Goal: Task Accomplishment & Management: Complete application form

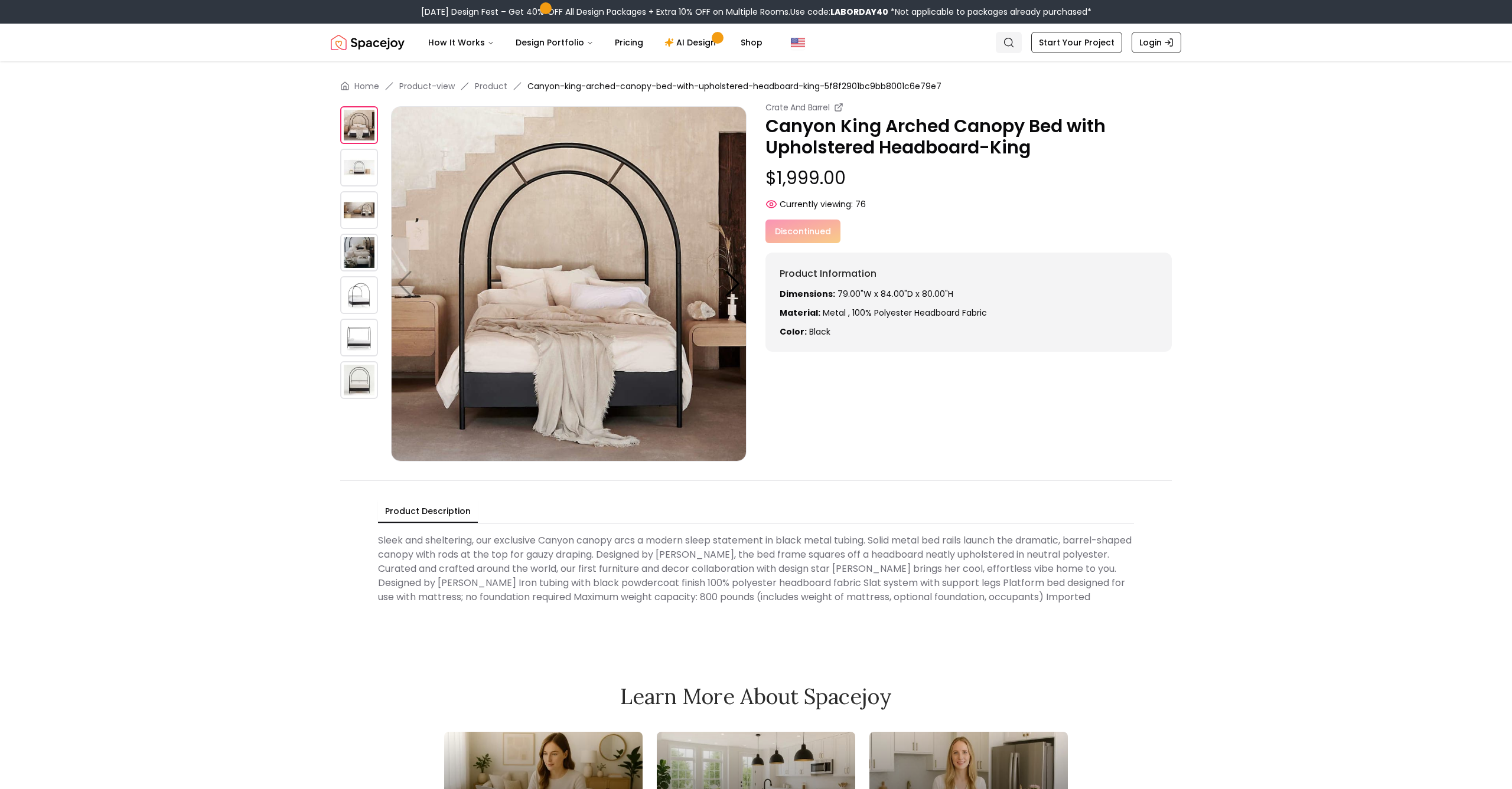
click at [1013, 44] on icon "Global" at bounding box center [1008, 42] width 12 height 12
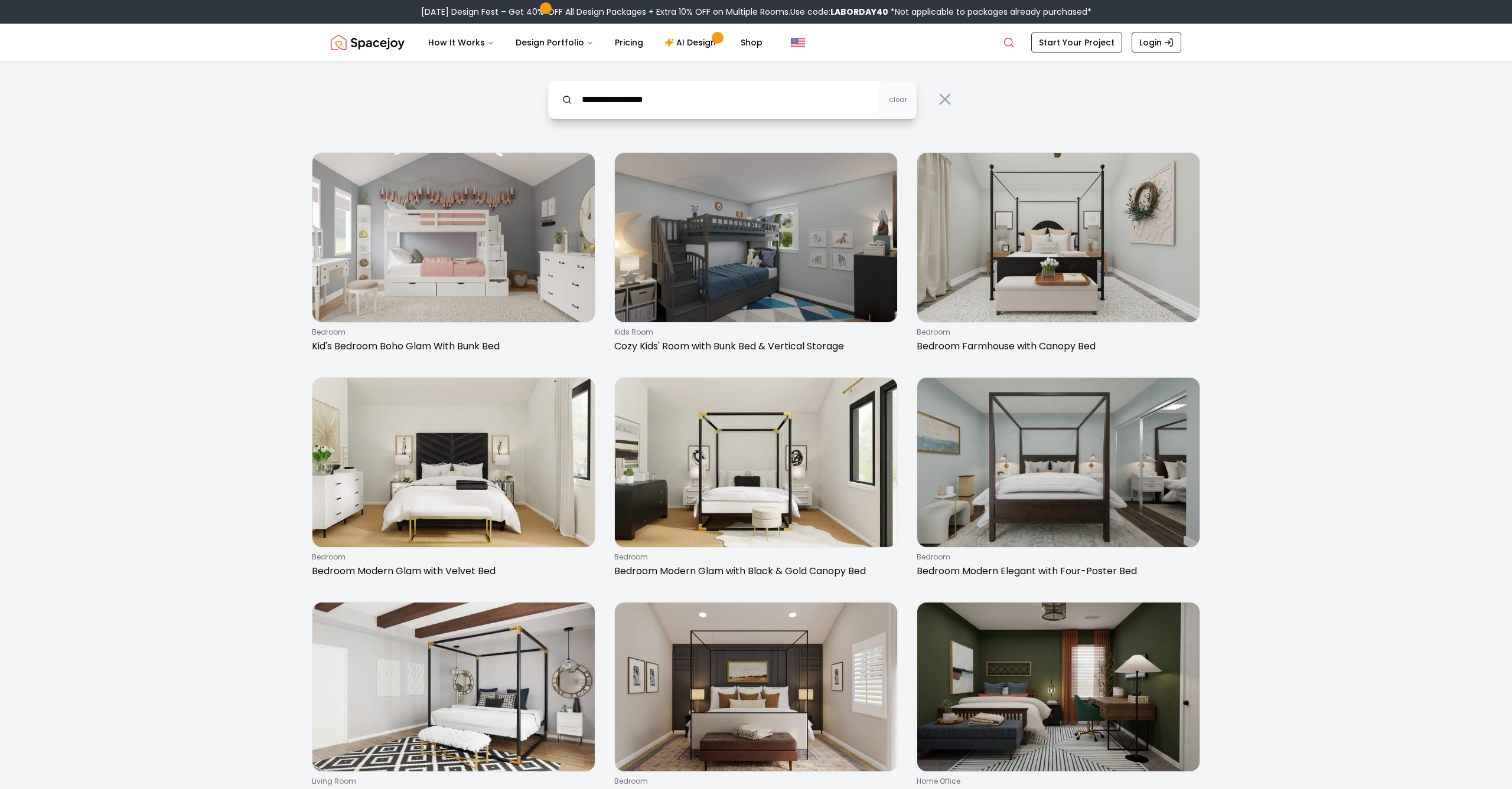
drag, startPoint x: 620, startPoint y: 101, endPoint x: 573, endPoint y: 106, distance: 47.3
click at [574, 106] on input "**********" at bounding box center [732, 99] width 368 height 39
type input "**********"
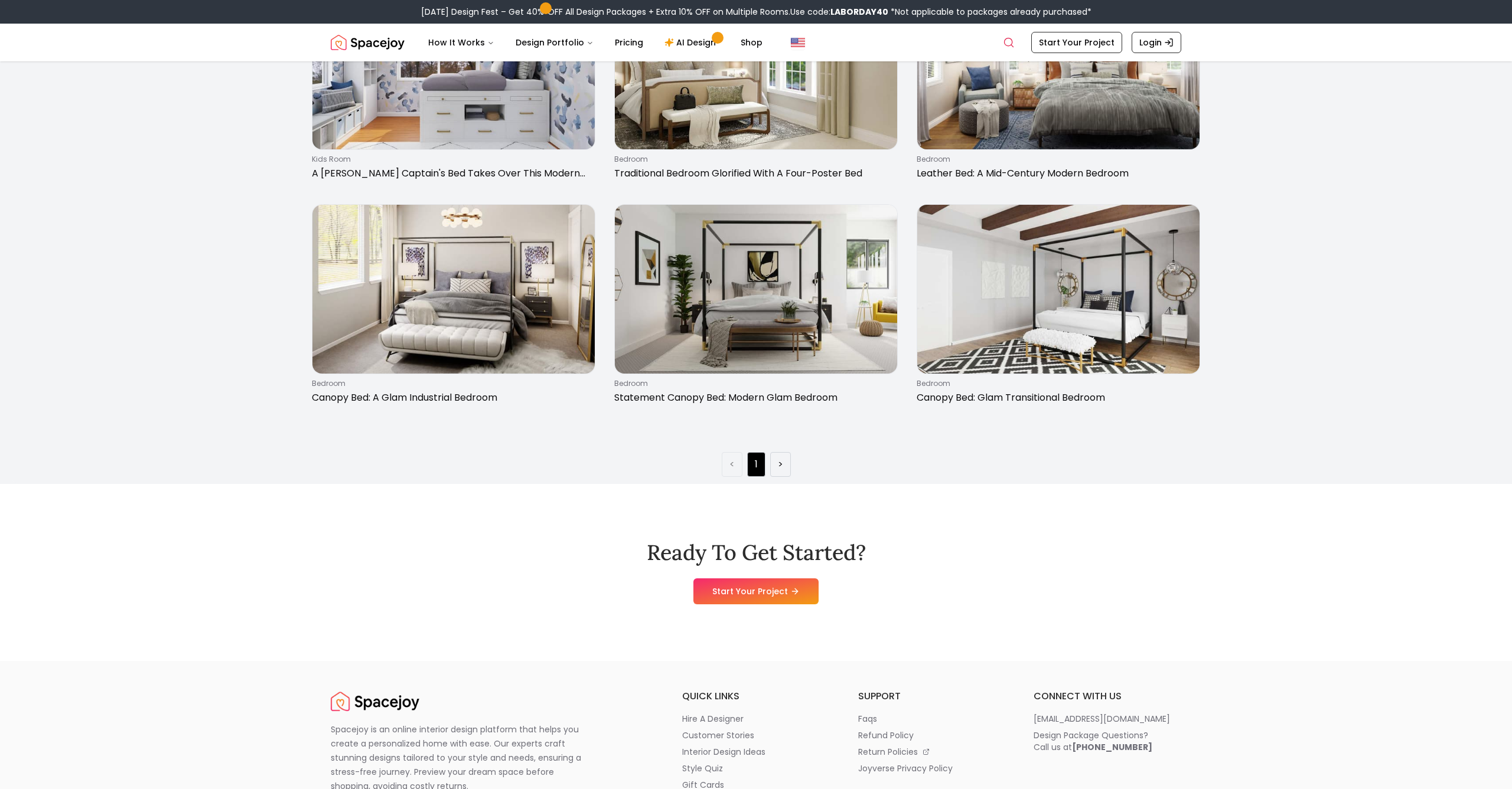
scroll to position [1522, 0]
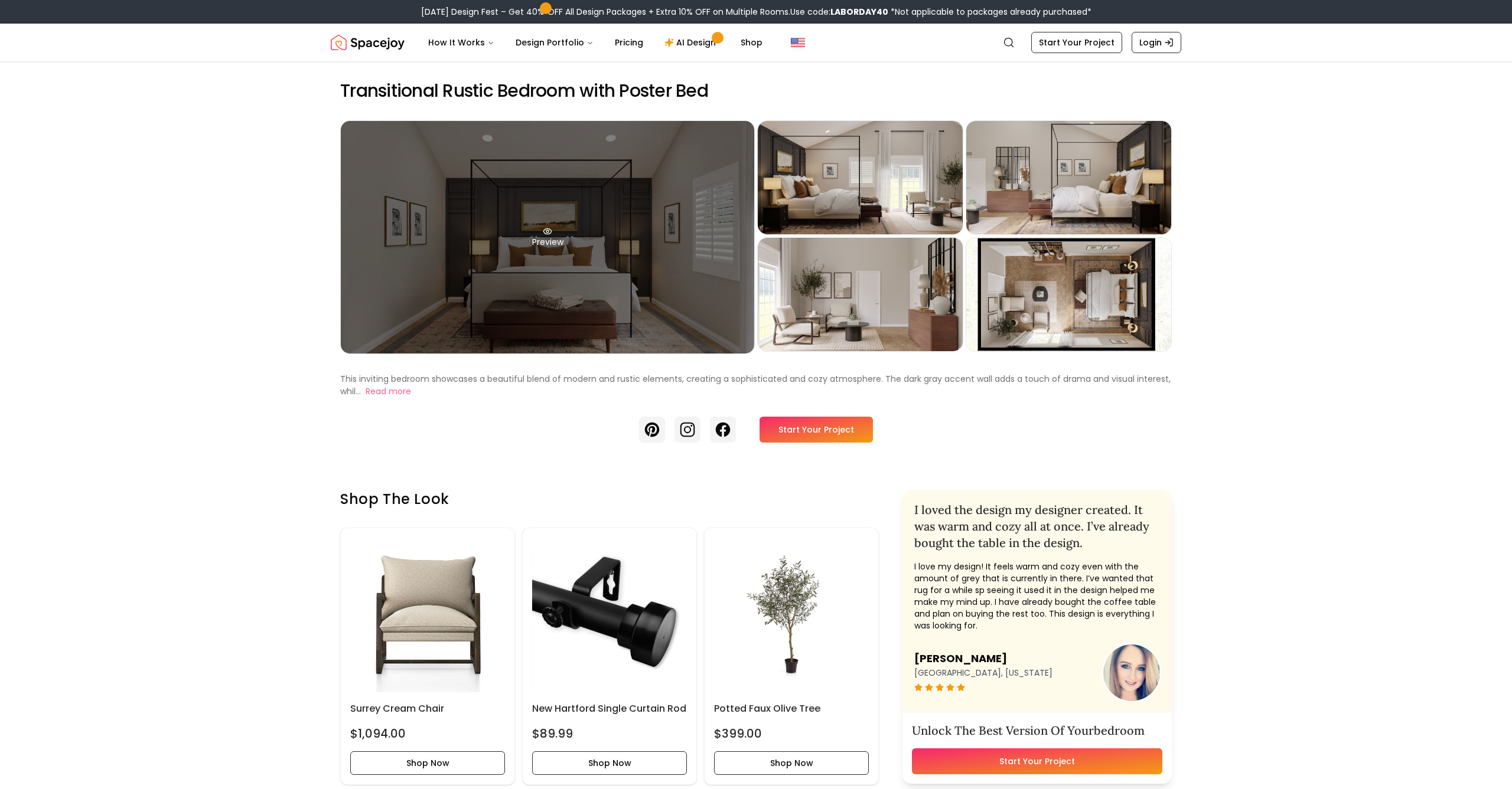
click at [616, 326] on div "Preview" at bounding box center [547, 237] width 414 height 232
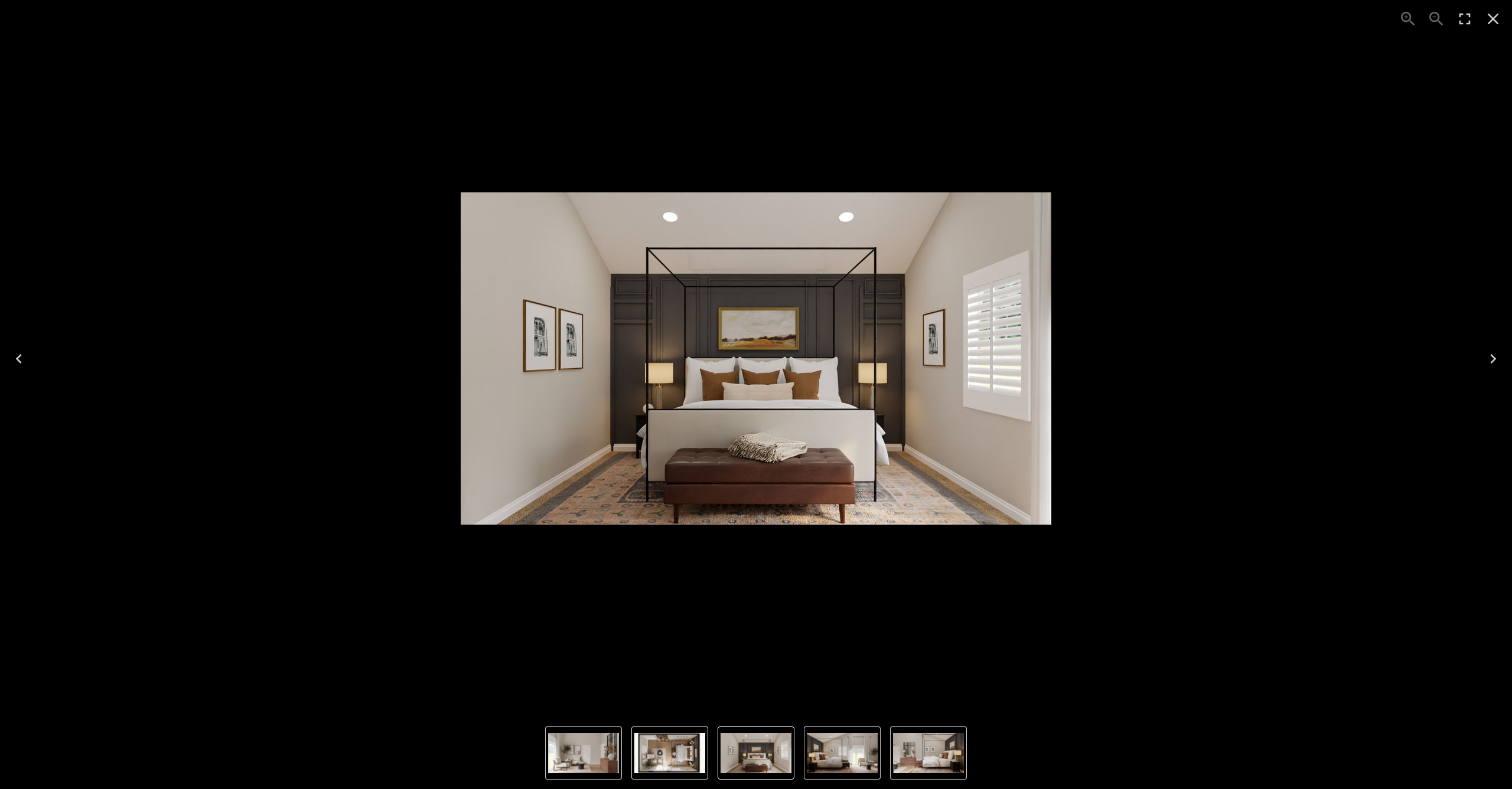
click at [1489, 357] on icon "Next" at bounding box center [1493, 359] width 19 height 19
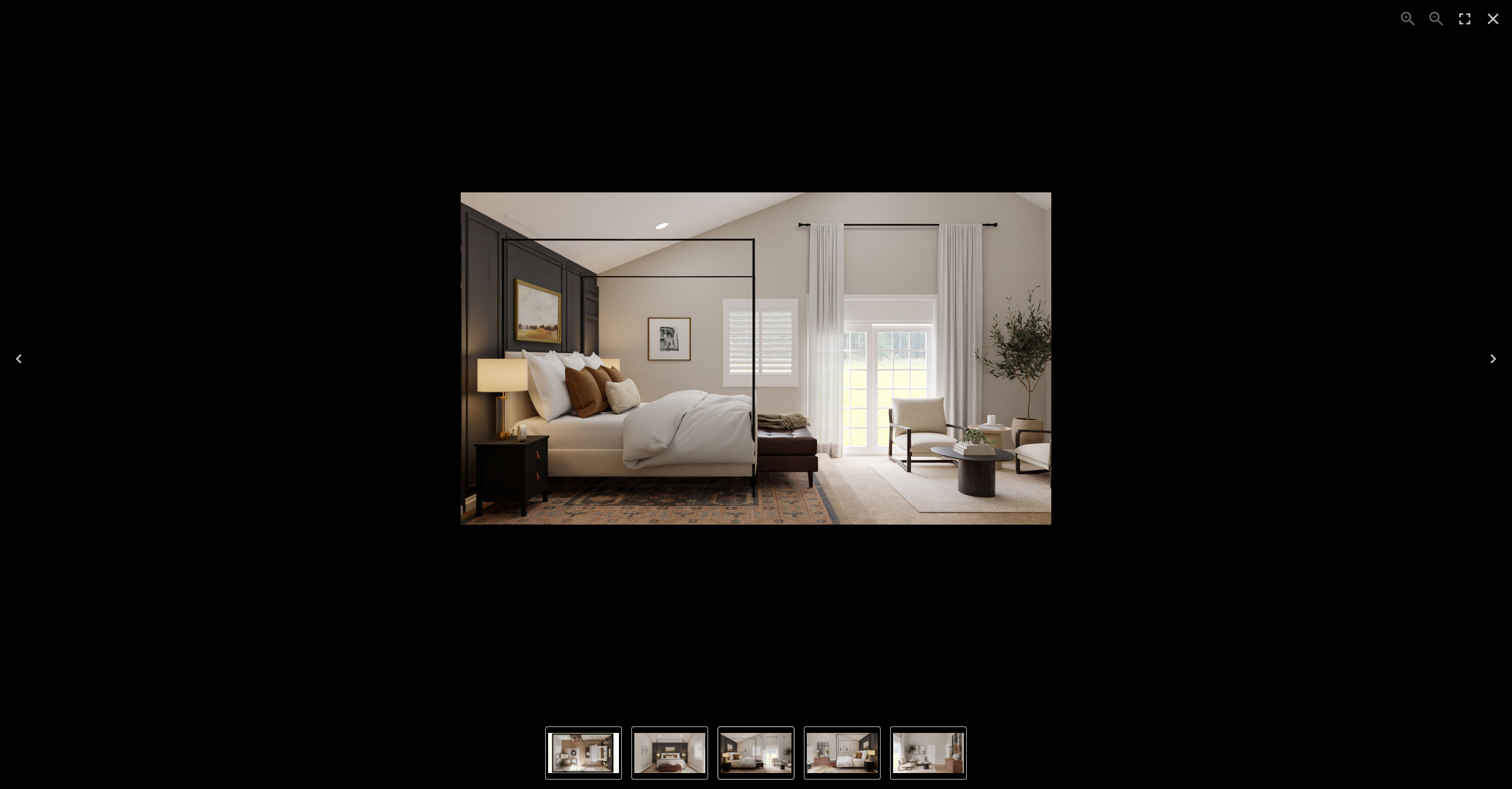
click at [1489, 357] on icon "Next" at bounding box center [1493, 359] width 19 height 19
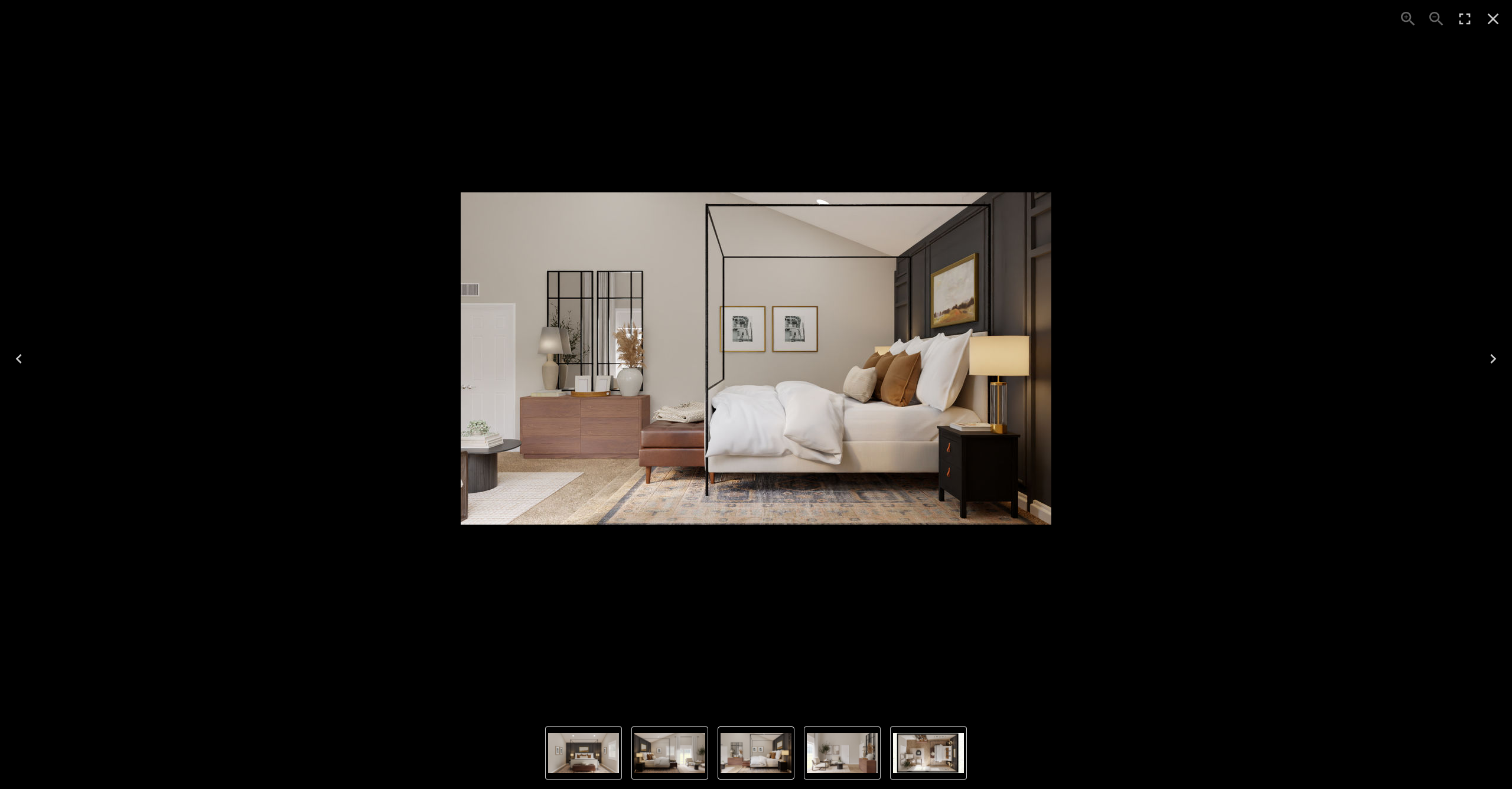
click at [1491, 24] on icon "Close" at bounding box center [1493, 19] width 19 height 19
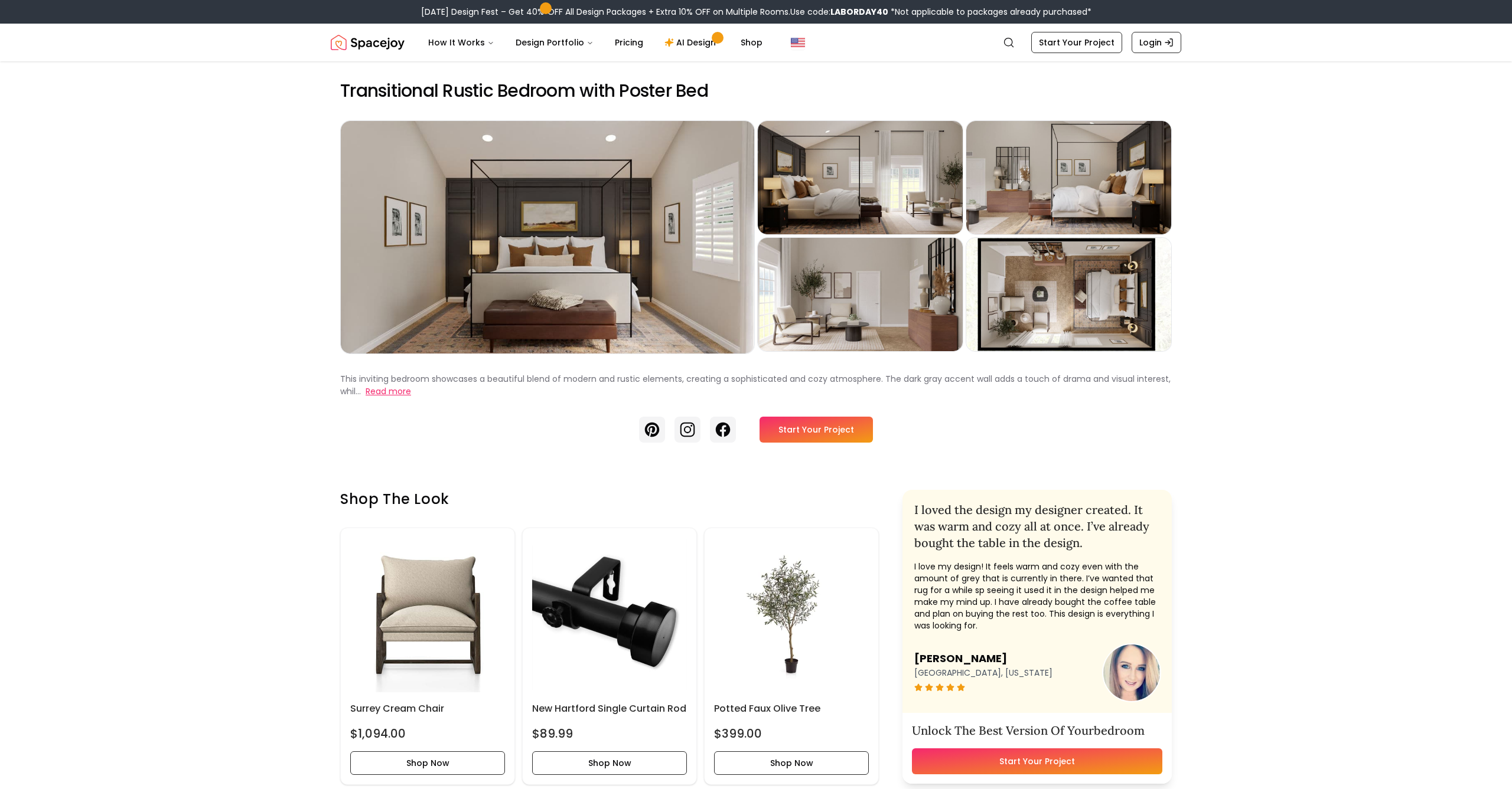
click at [390, 397] on button "Read more" at bounding box center [388, 392] width 45 height 12
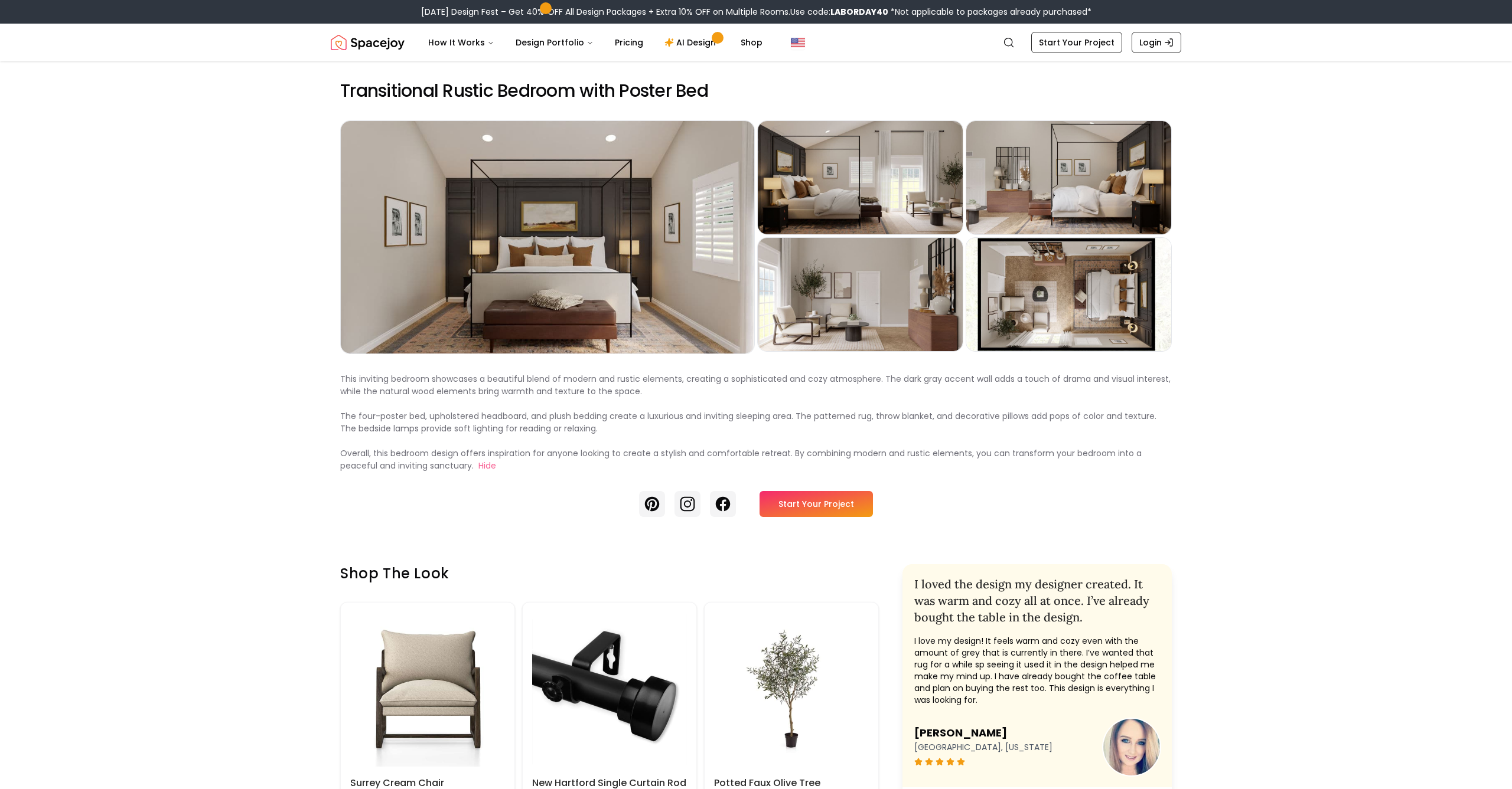
click at [811, 517] on link "Start Your Project" at bounding box center [816, 504] width 113 height 26
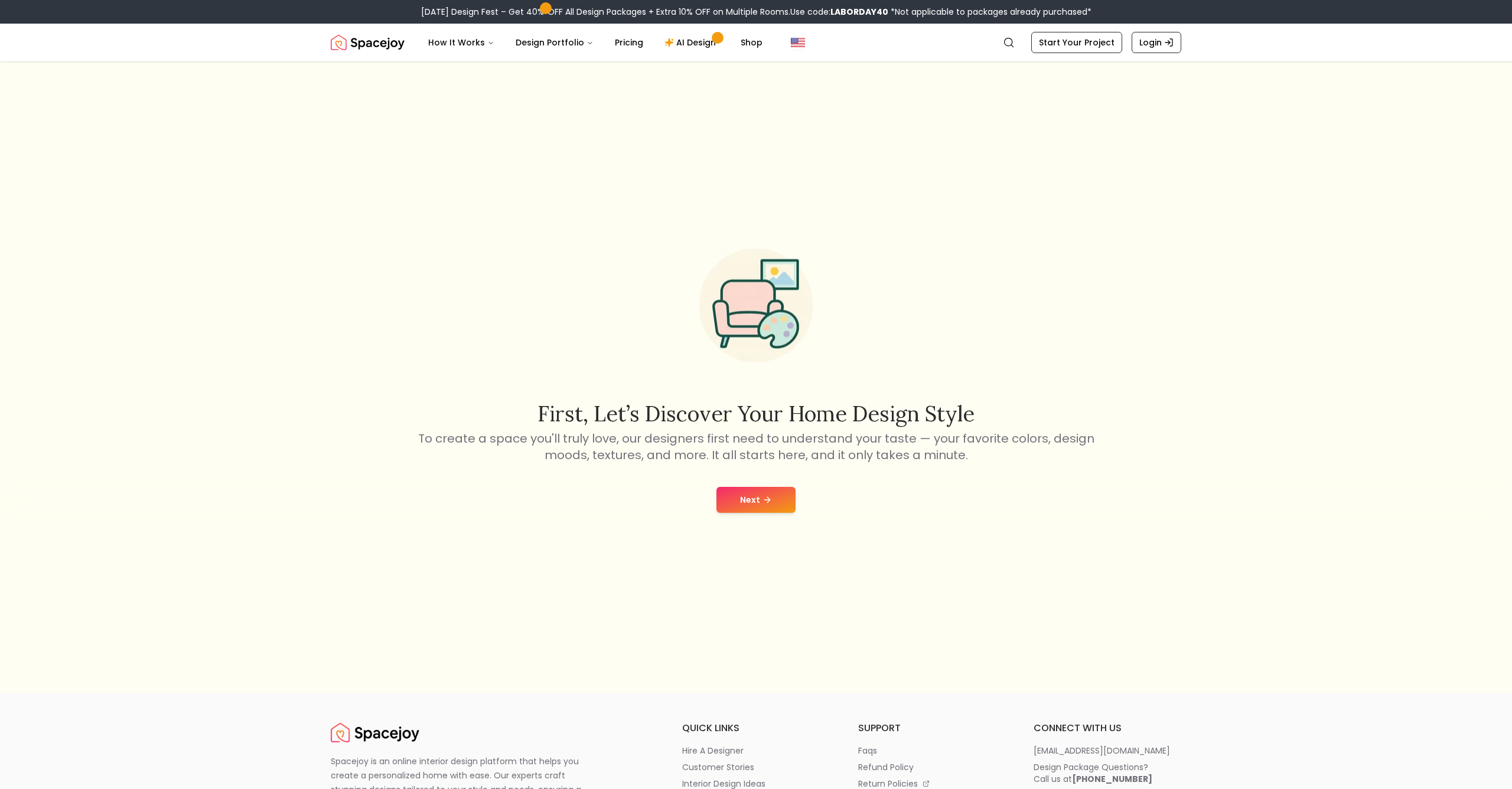
click at [755, 484] on div "Next" at bounding box center [755, 500] width 1493 height 45
click at [757, 488] on button "Next" at bounding box center [756, 500] width 79 height 26
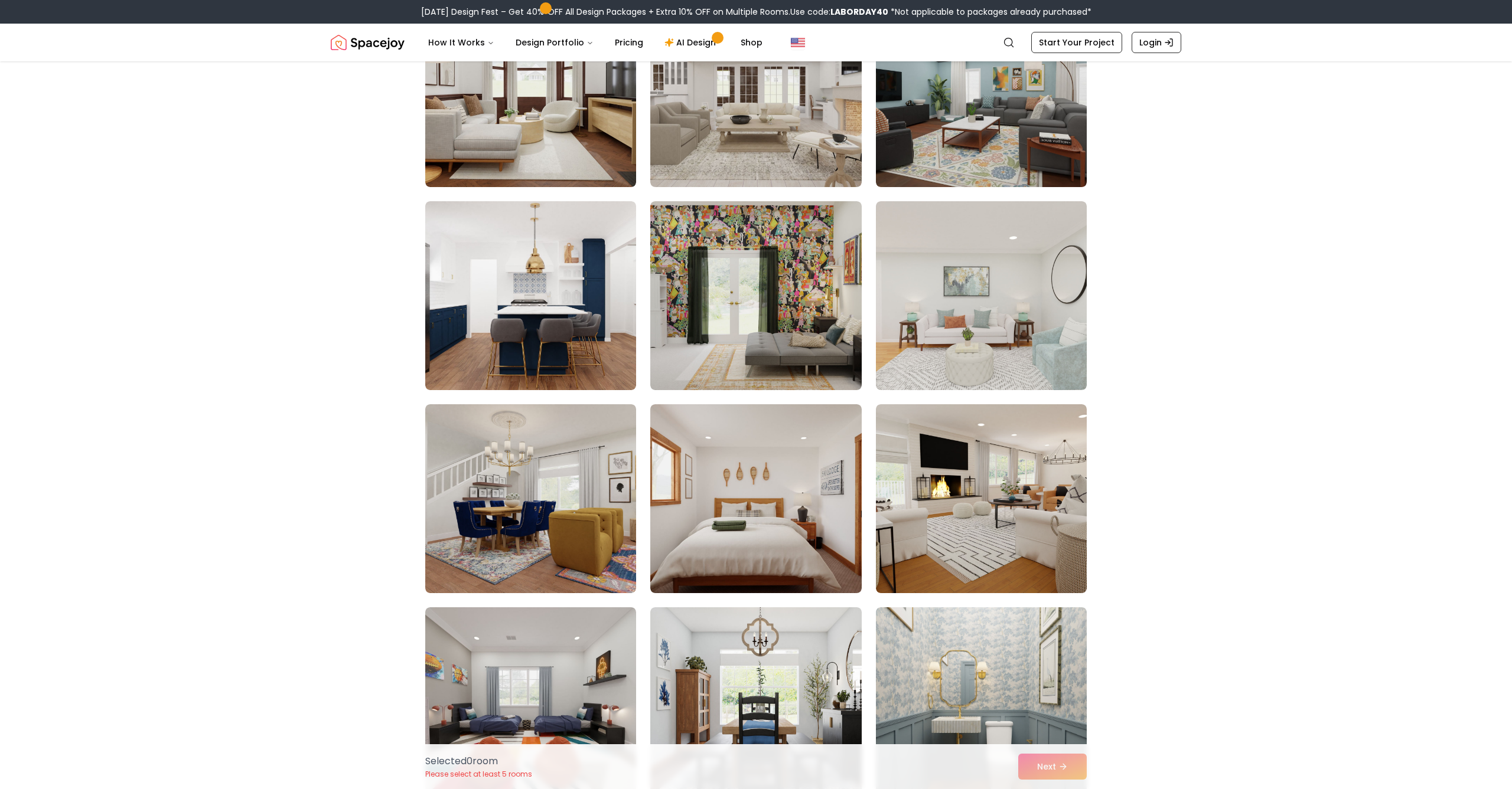
scroll to position [6050, 0]
